Goal: Obtain resource: Obtain resource

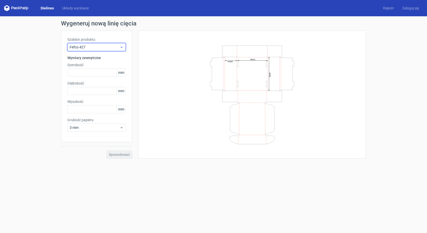
click at [121, 48] on icon at bounding box center [122, 47] width 4 height 4
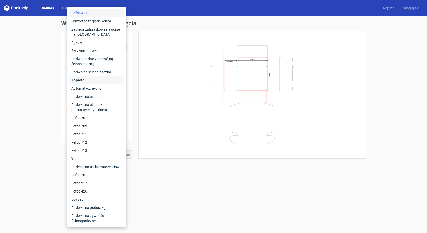
click at [95, 78] on div "Koperta" at bounding box center [96, 80] width 54 height 8
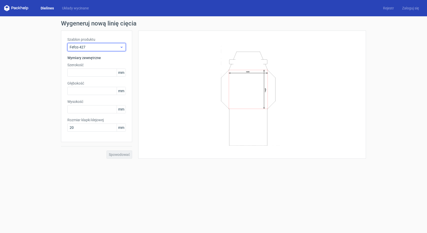
click at [122, 47] on icon at bounding box center [122, 47] width 4 height 4
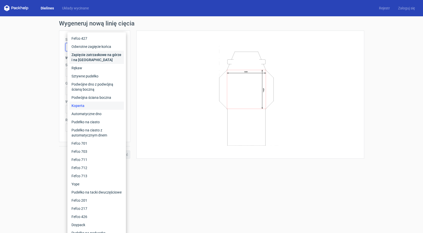
click at [115, 55] on font "Zapięcie zatrzaskowe na górze i na [GEOGRAPHIC_DATA]" at bounding box center [96, 57] width 50 height 9
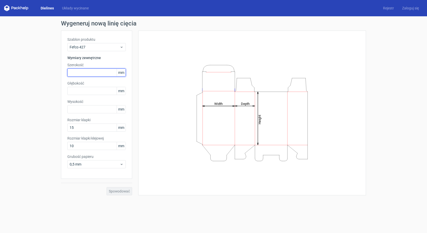
click at [94, 74] on input "text" at bounding box center [96, 72] width 59 height 8
type input "132"
type input "57"
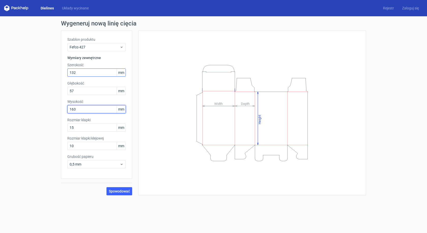
type input "163"
click at [88, 110] on input "163" at bounding box center [96, 109] width 59 height 8
click at [90, 127] on input "15" at bounding box center [96, 127] width 59 height 8
click at [87, 146] on input "10" at bounding box center [96, 146] width 59 height 8
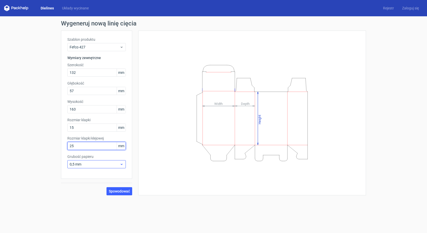
type input "25"
click at [117, 166] on span "0,5 mm" at bounding box center [95, 164] width 50 height 5
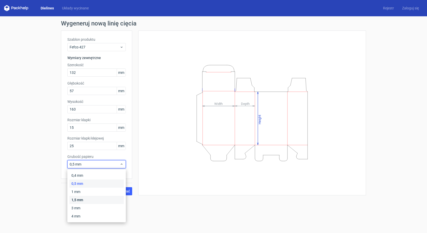
click at [96, 199] on div "1,5 mm" at bounding box center [96, 200] width 54 height 8
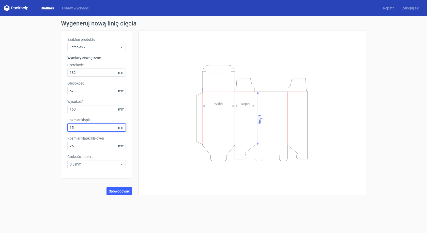
drag, startPoint x: 82, startPoint y: 127, endPoint x: 53, endPoint y: 127, distance: 29.3
click at [53, 127] on div "Wygeneruj nową linię cięcia Szablon produktu Fefco 427 Wymiary zewnętrzne Szero…" at bounding box center [213, 107] width 427 height 183
click at [118, 188] on button "Spowodować" at bounding box center [120, 191] width 26 height 8
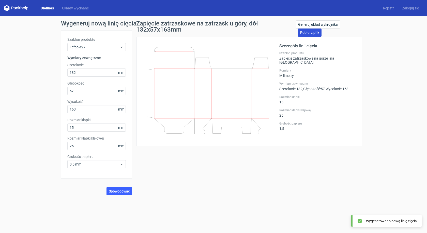
click at [308, 34] on font "Pobierz plik" at bounding box center [309, 33] width 19 height 4
